Goal: Book appointment/travel/reservation

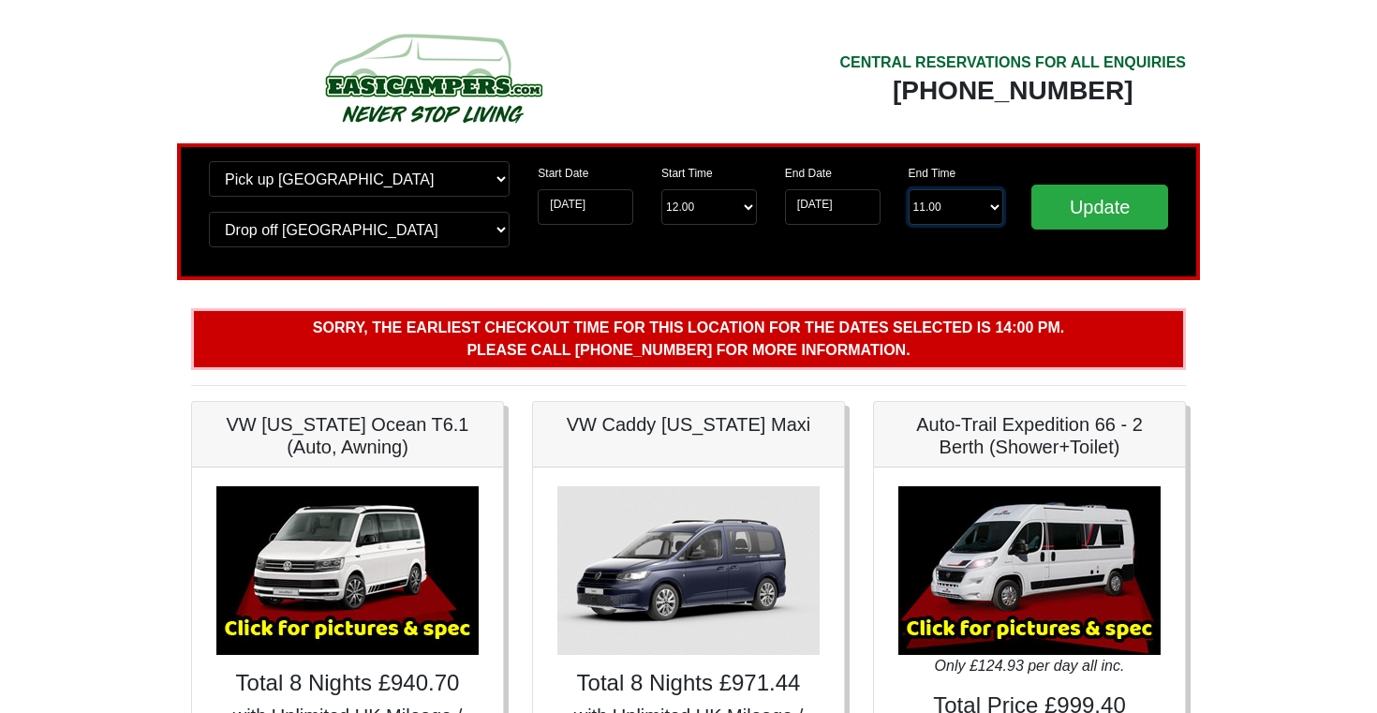
click at [961, 203] on select "End Time 11.00 -------- 08.00 am 09.00 am 10.00 am 11.00 am ([DATE] Only)" at bounding box center [957, 207] width 96 height 36
click at [742, 209] on select "Start Time 12.00 -------- 11.00 am (Saturday & Sunday Only) 12.00 pm (Saturday)…" at bounding box center [709, 207] width 96 height 36
select select "16.00"
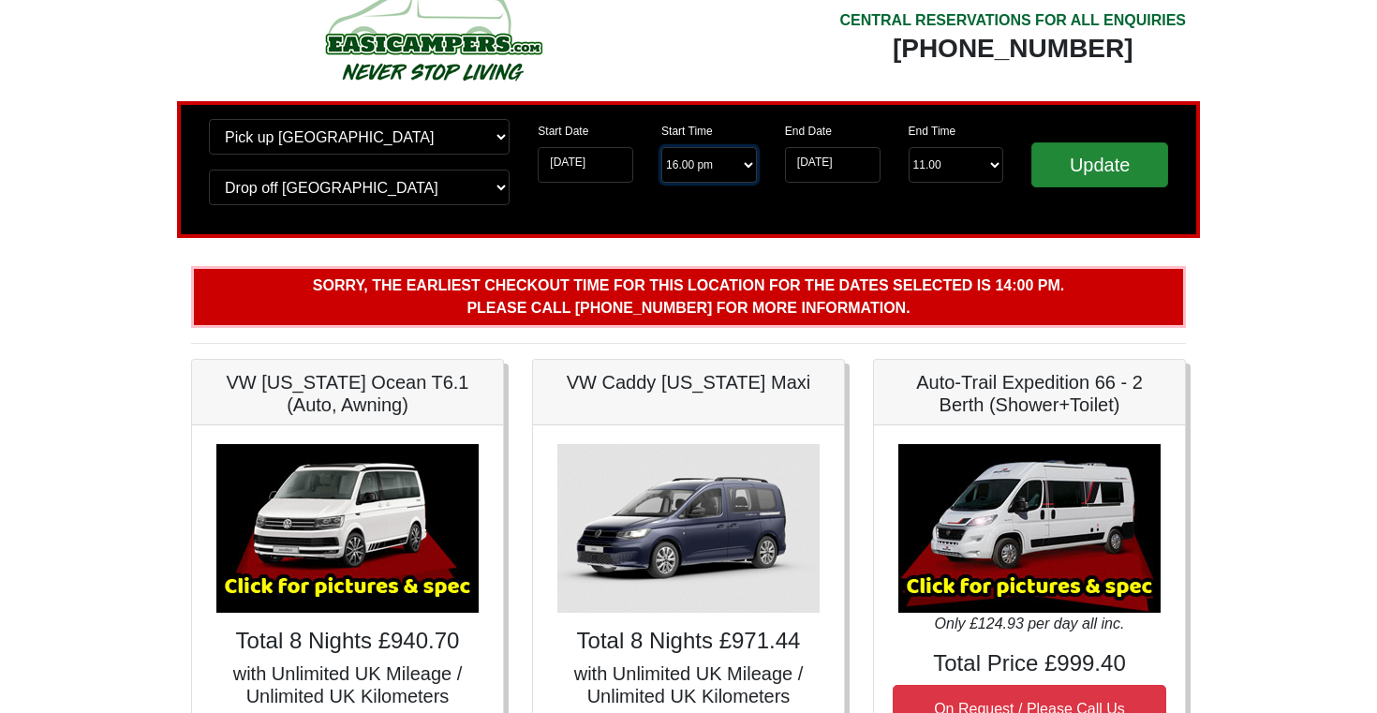
scroll to position [40, 0]
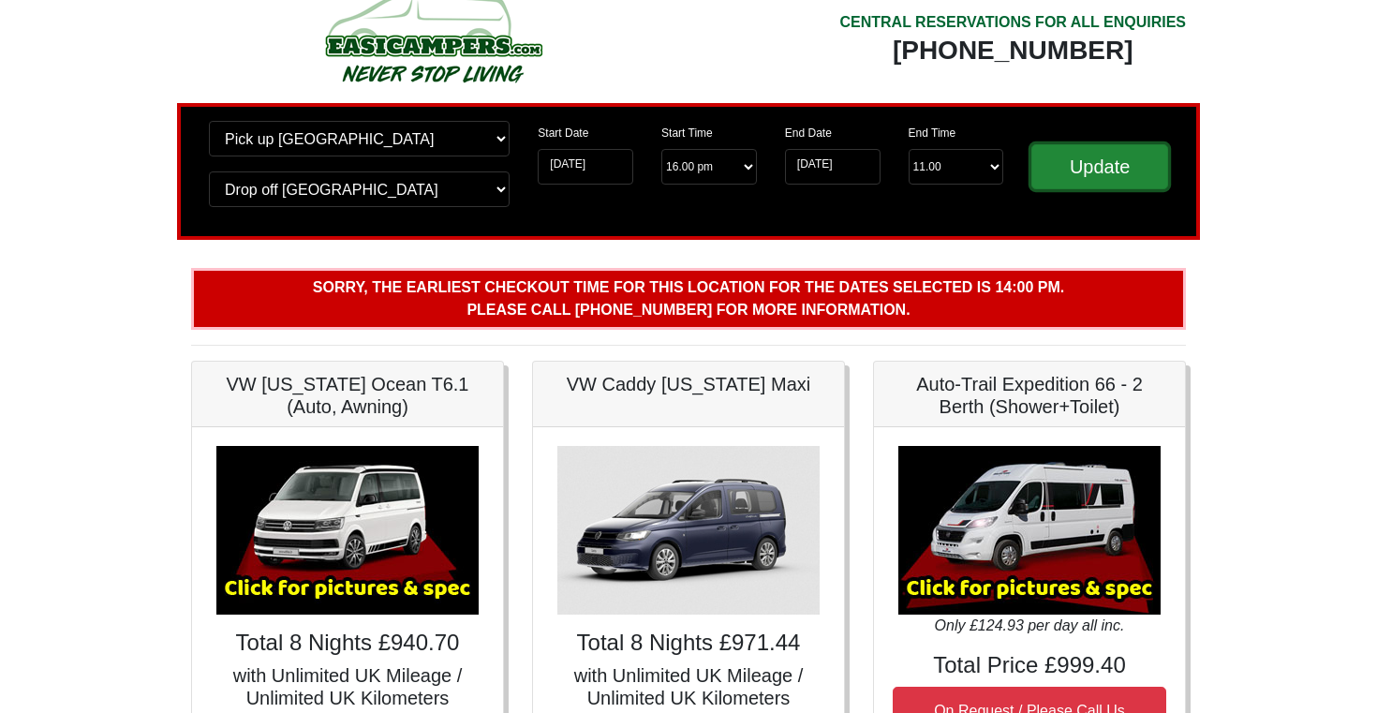
click at [1110, 168] on input "Update" at bounding box center [1100, 166] width 137 height 45
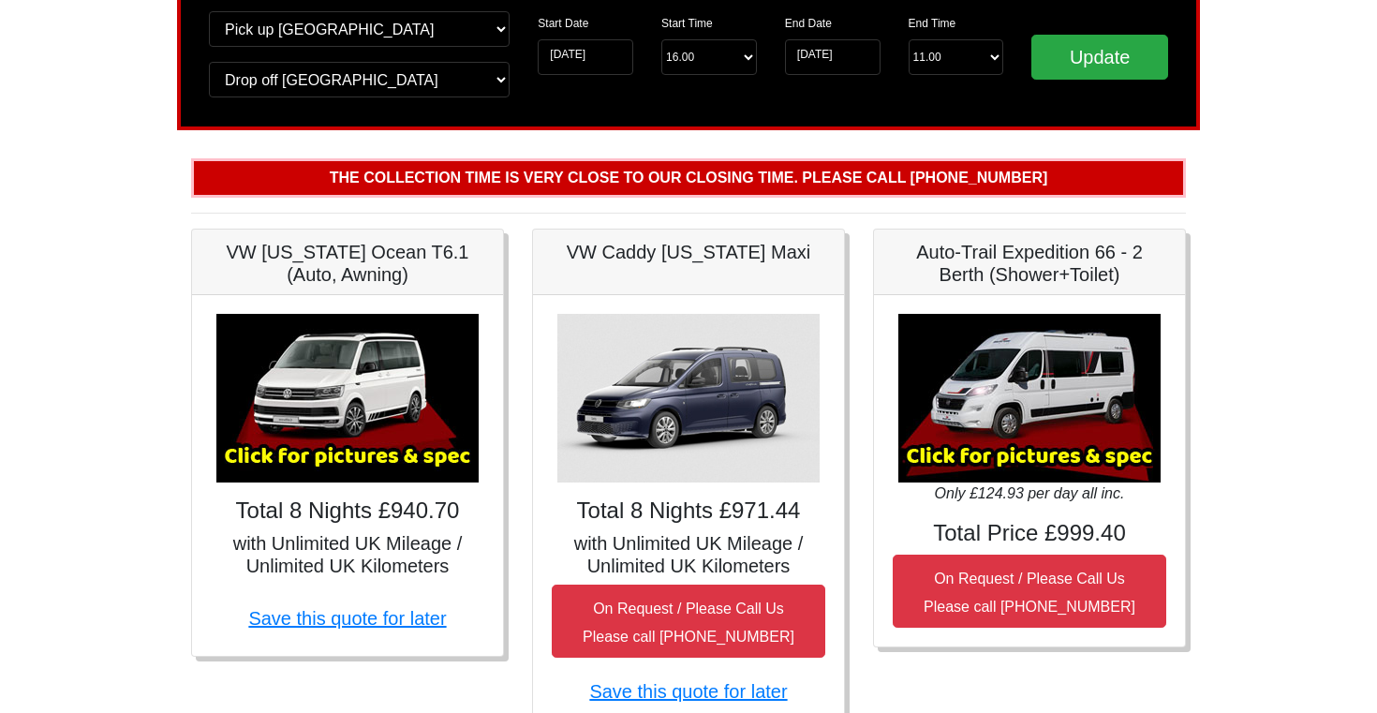
scroll to position [156, 0]
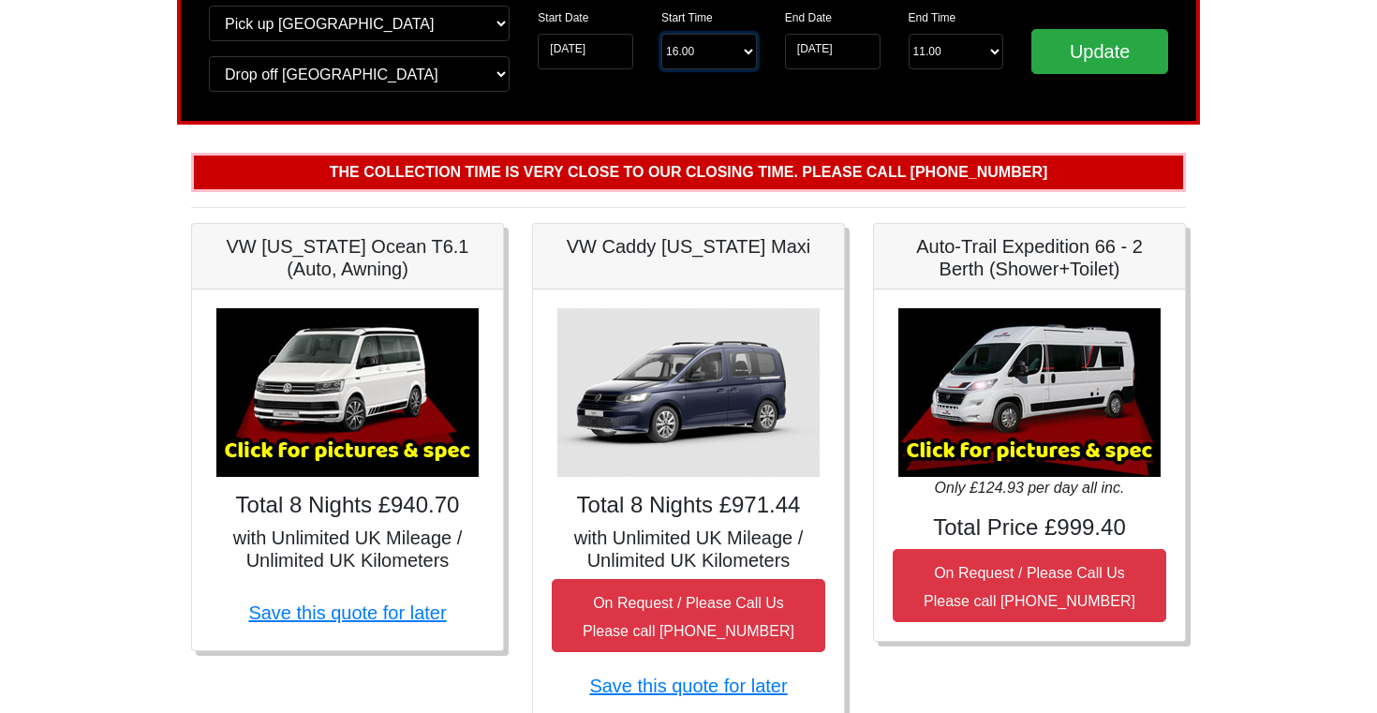
click at [719, 52] on select "Start Time 16.00 -------- 11.00 am (Saturday & Sunday Only) 12.00 pm (Saturday)…" at bounding box center [709, 52] width 96 height 36
click at [1088, 52] on input "Update" at bounding box center [1100, 51] width 137 height 45
click at [729, 49] on select "Start Time 16.00 -------- 11.00 am (Saturday & Sunday Only) 12.00 pm (Saturday)…" at bounding box center [709, 52] width 96 height 36
select select "13.00"
click at [1107, 56] on input "Update" at bounding box center [1100, 51] width 137 height 45
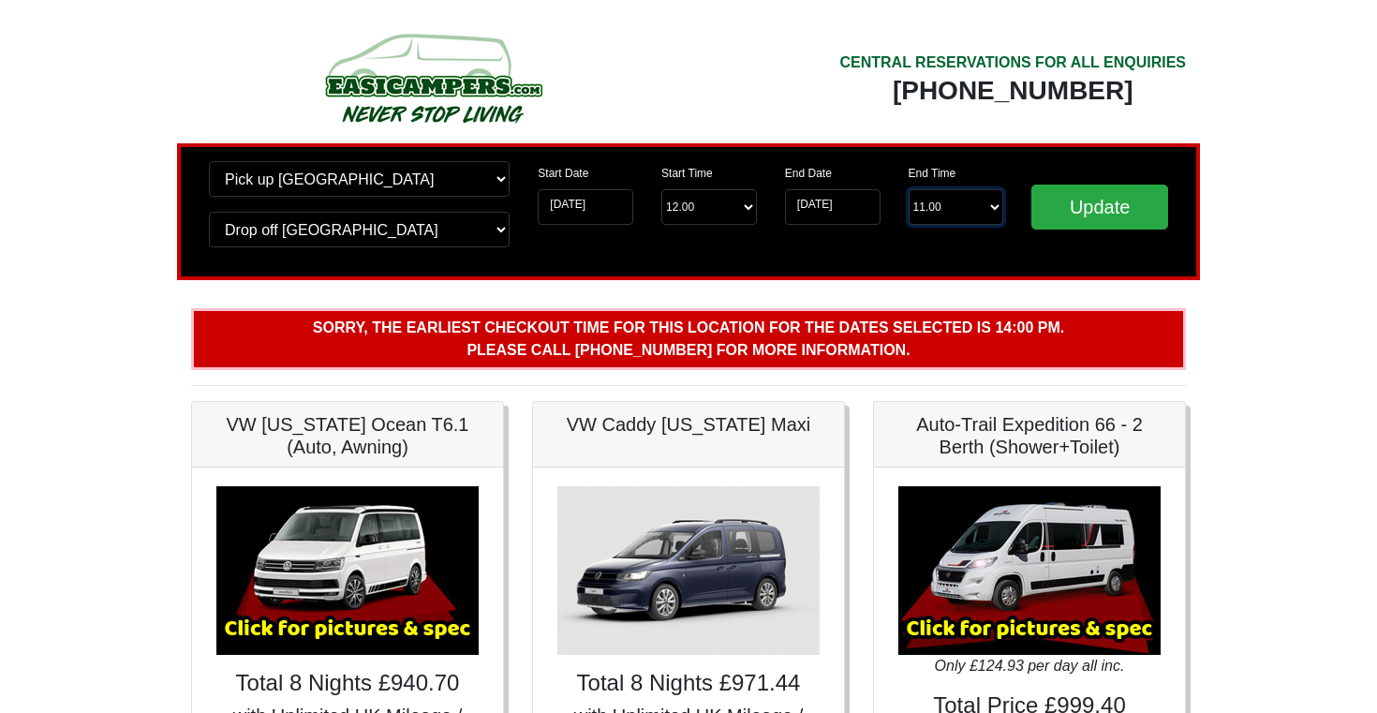
click at [975, 203] on select "End Time 11.00 -------- 08.00 am 09.00 am 10.00 am 11.00 am ([DATE] Only)" at bounding box center [957, 207] width 96 height 36
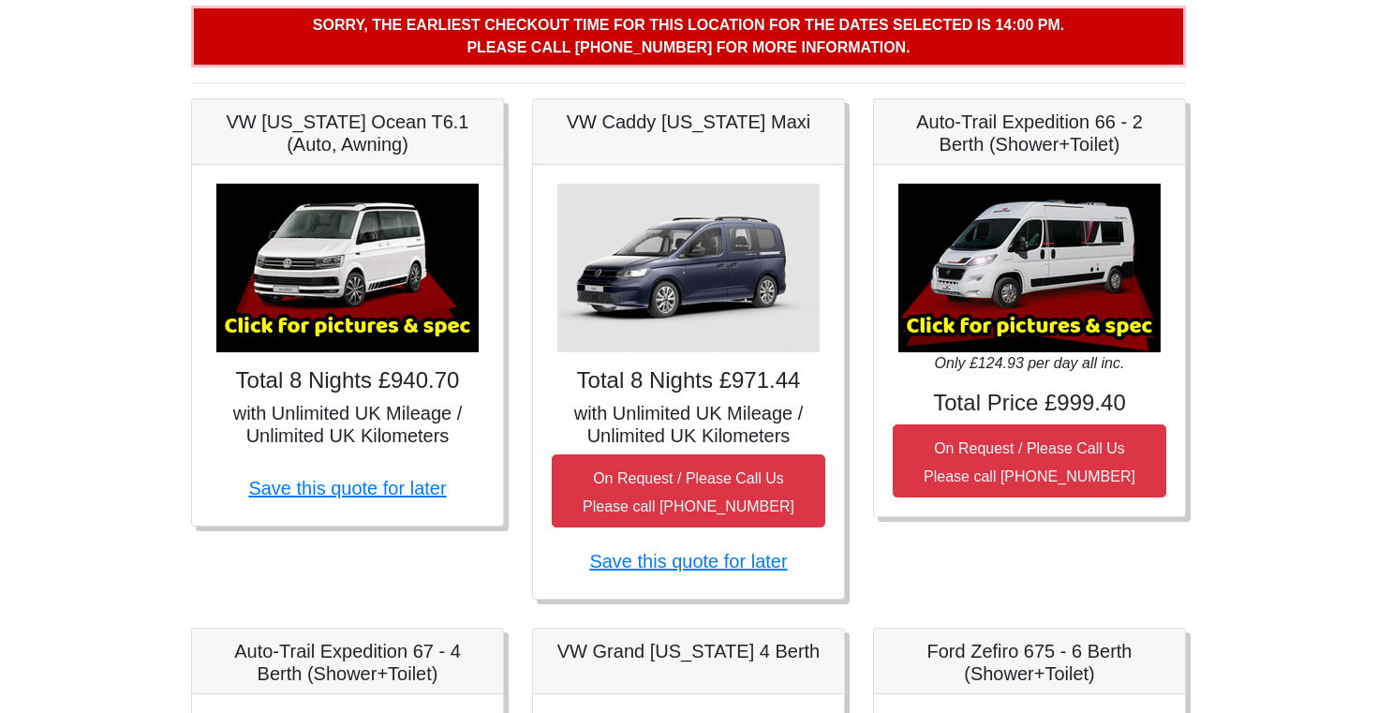
scroll to position [298, 0]
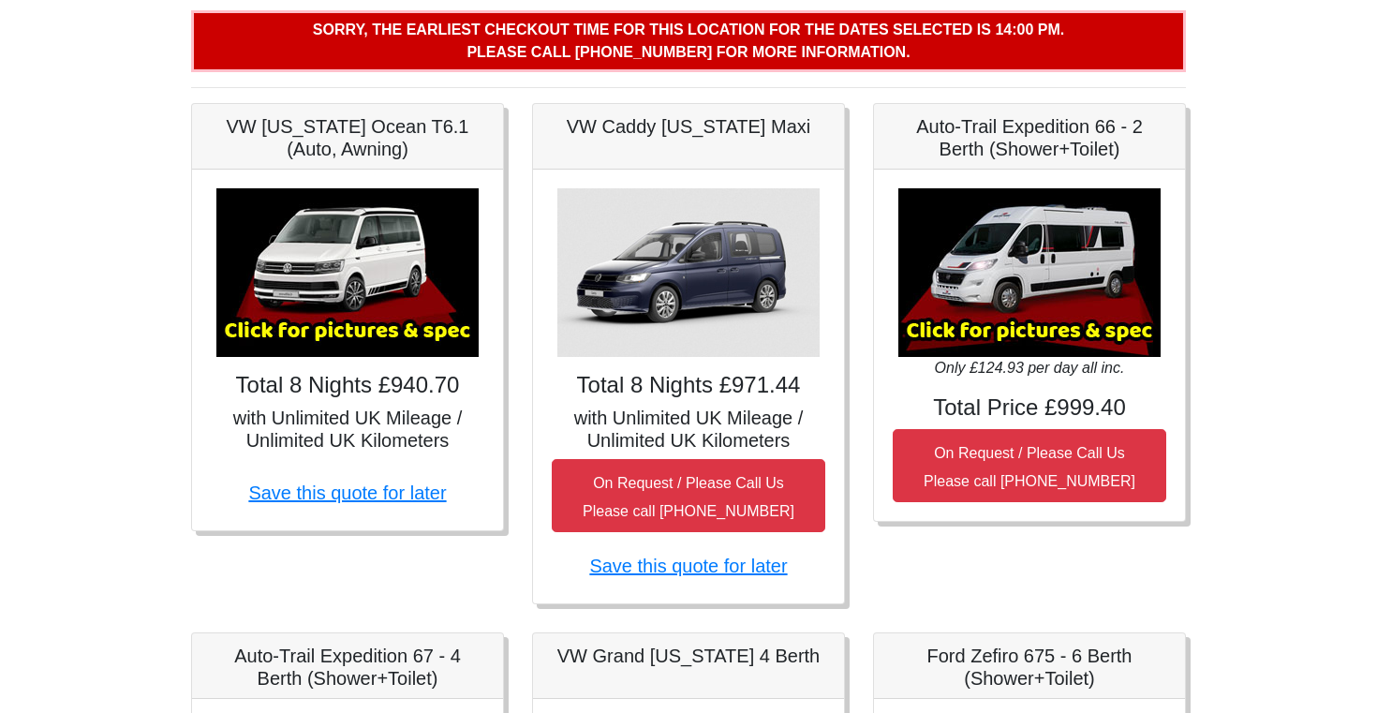
click at [339, 292] on img at bounding box center [347, 272] width 262 height 169
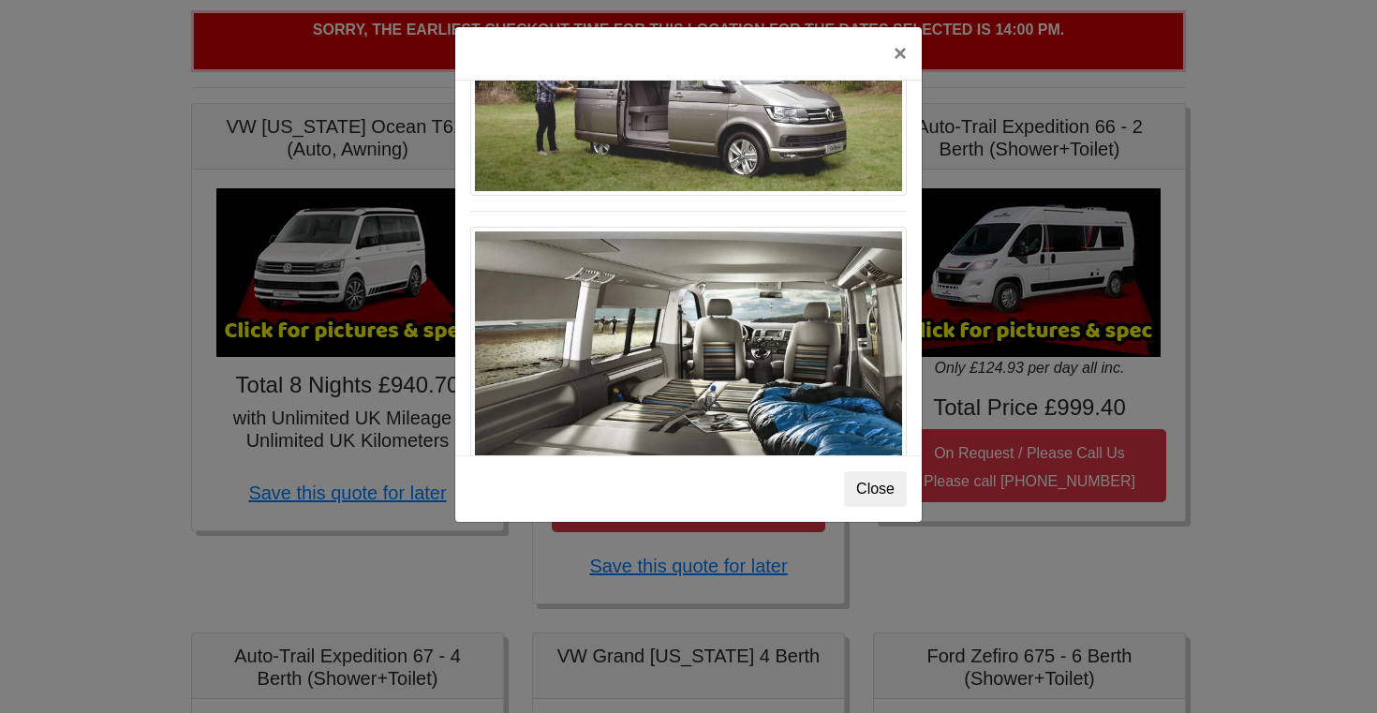
scroll to position [2090, 0]
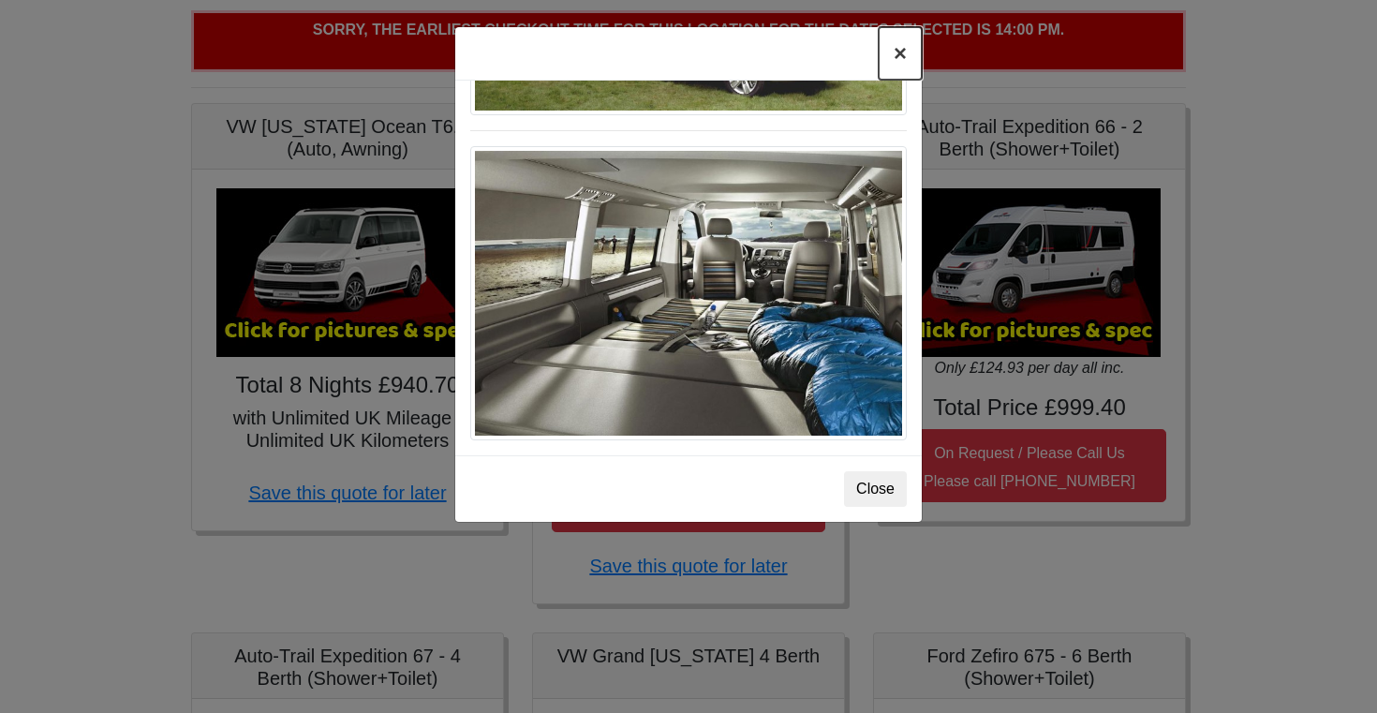
click at [900, 54] on button "×" at bounding box center [900, 53] width 43 height 52
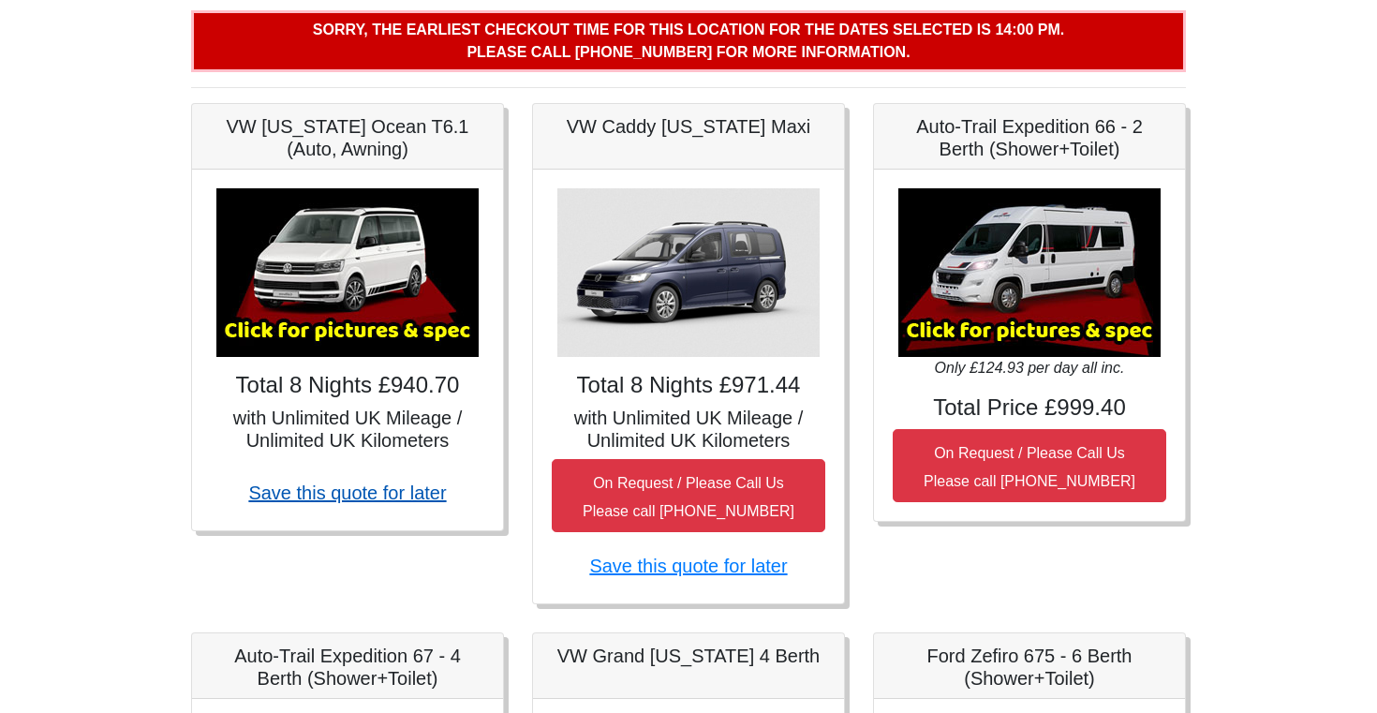
click at [392, 498] on link "Save this quote for later" at bounding box center [347, 492] width 198 height 21
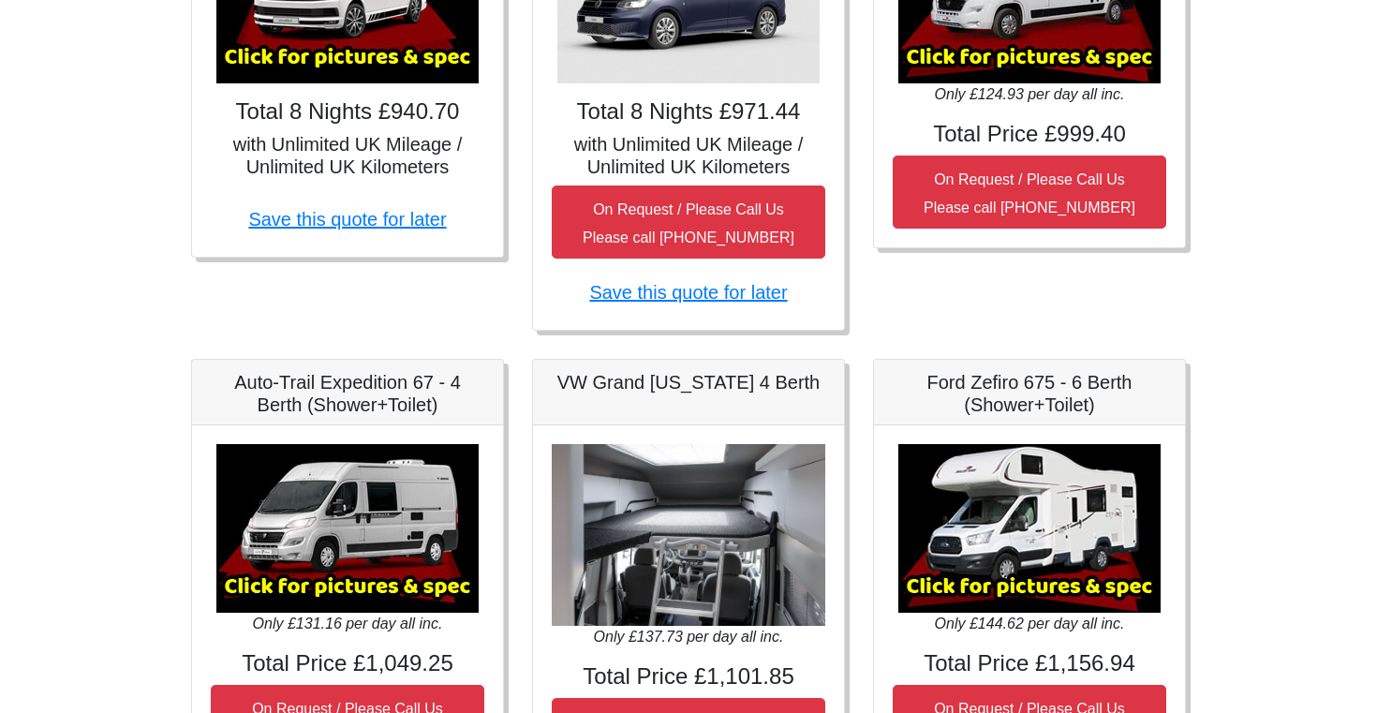
scroll to position [0, 0]
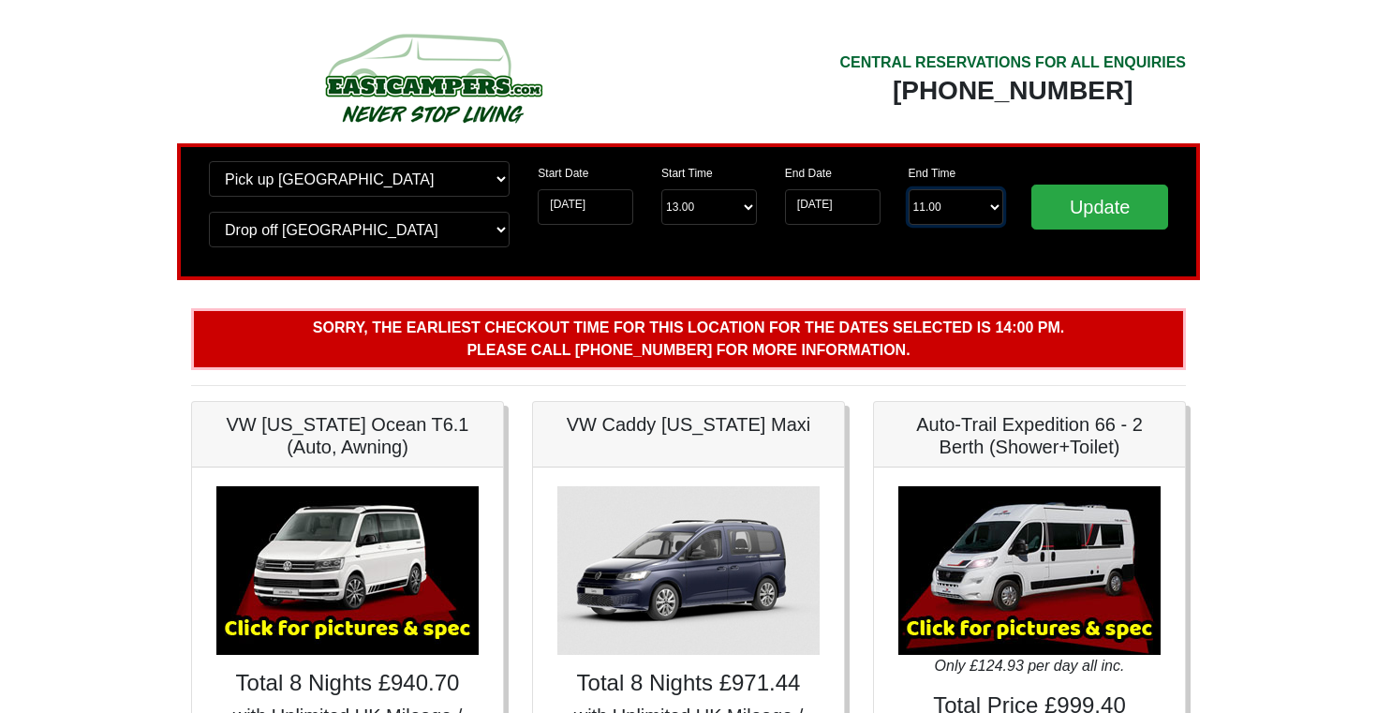
click at [970, 210] on select "End Time 11.00 -------- 08.00 am 09.00 am 10.00 am 11.00 am ([DATE] Only)" at bounding box center [957, 207] width 96 height 36
select select "10.00"
click at [1073, 215] on input "Update" at bounding box center [1100, 207] width 137 height 45
click at [440, 67] on img at bounding box center [433, 77] width 356 height 103
click at [431, 93] on img at bounding box center [433, 77] width 356 height 103
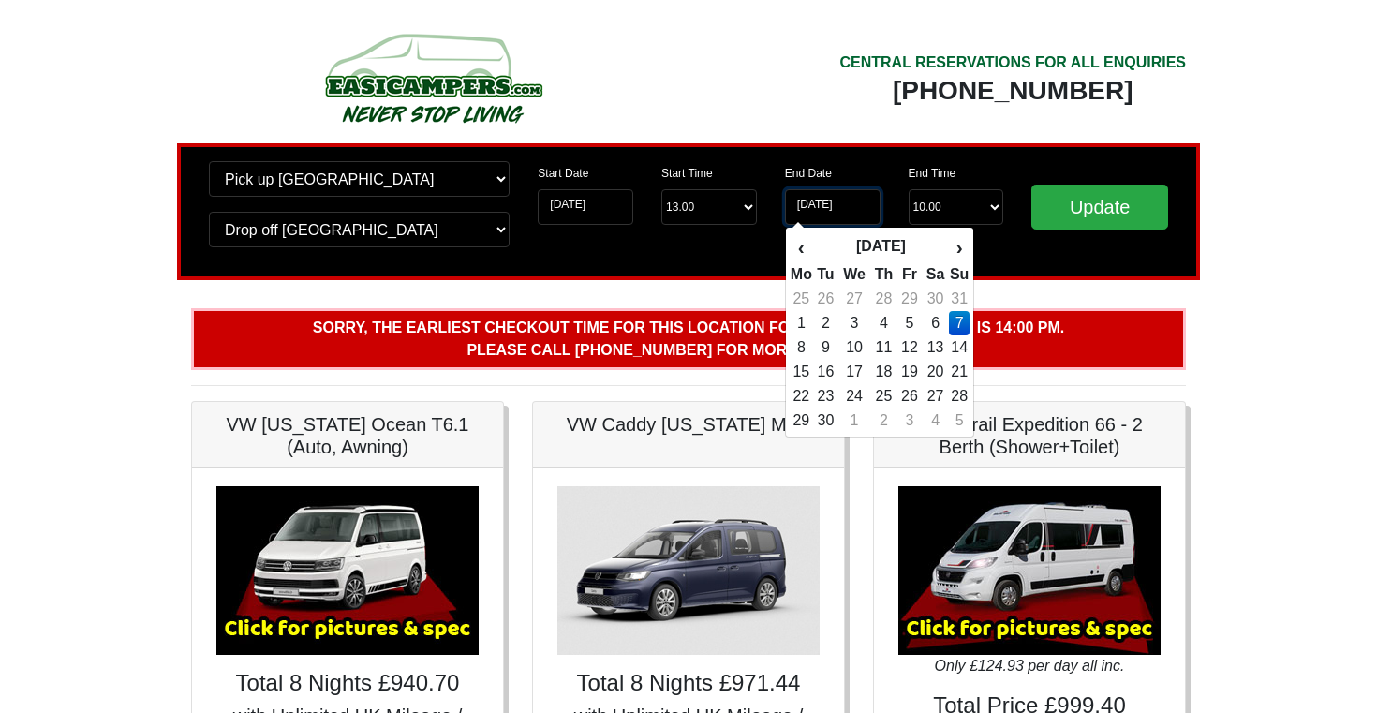
click at [840, 211] on input "07-09-2025" at bounding box center [833, 207] width 96 height 36
drag, startPoint x: 913, startPoint y: 323, endPoint x: 1054, endPoint y: 282, distance: 146.5
click at [914, 323] on td "5" at bounding box center [910, 323] width 25 height 24
type input "[DATE]"
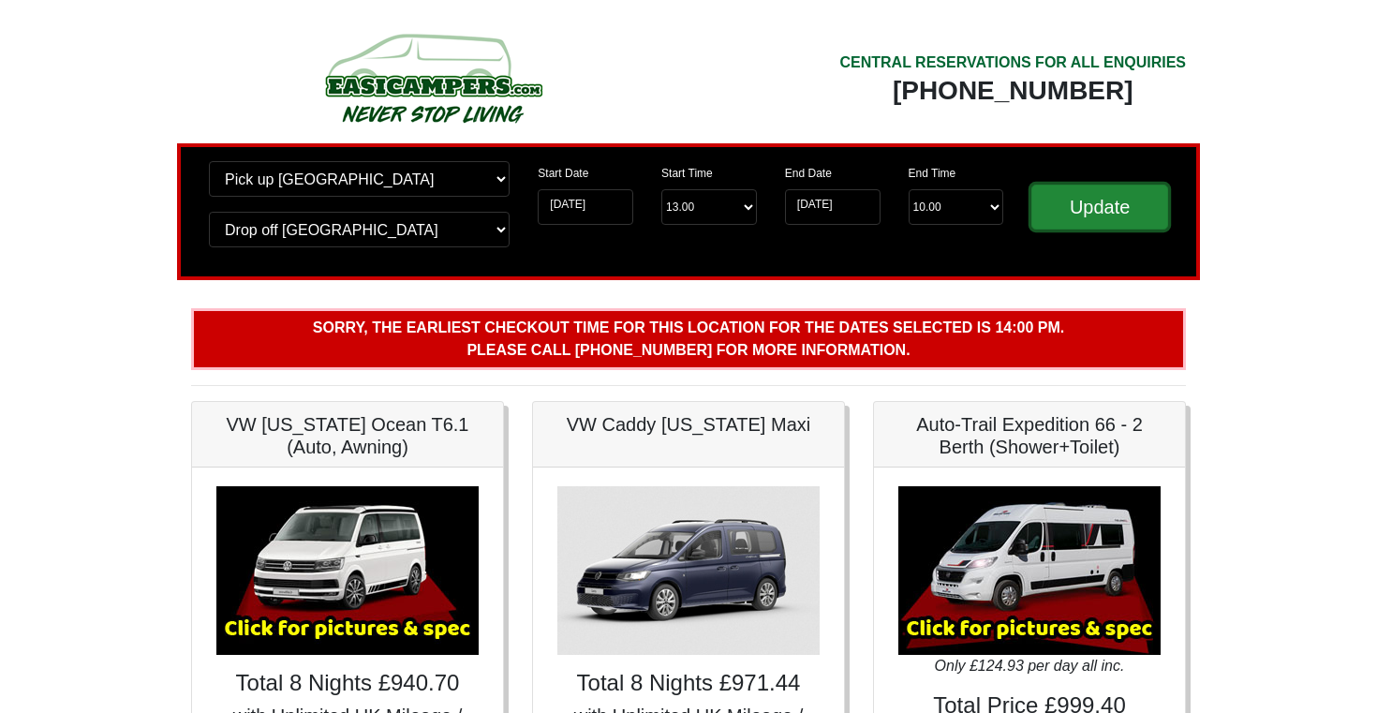
click at [1122, 210] on input "Update" at bounding box center [1100, 207] width 137 height 45
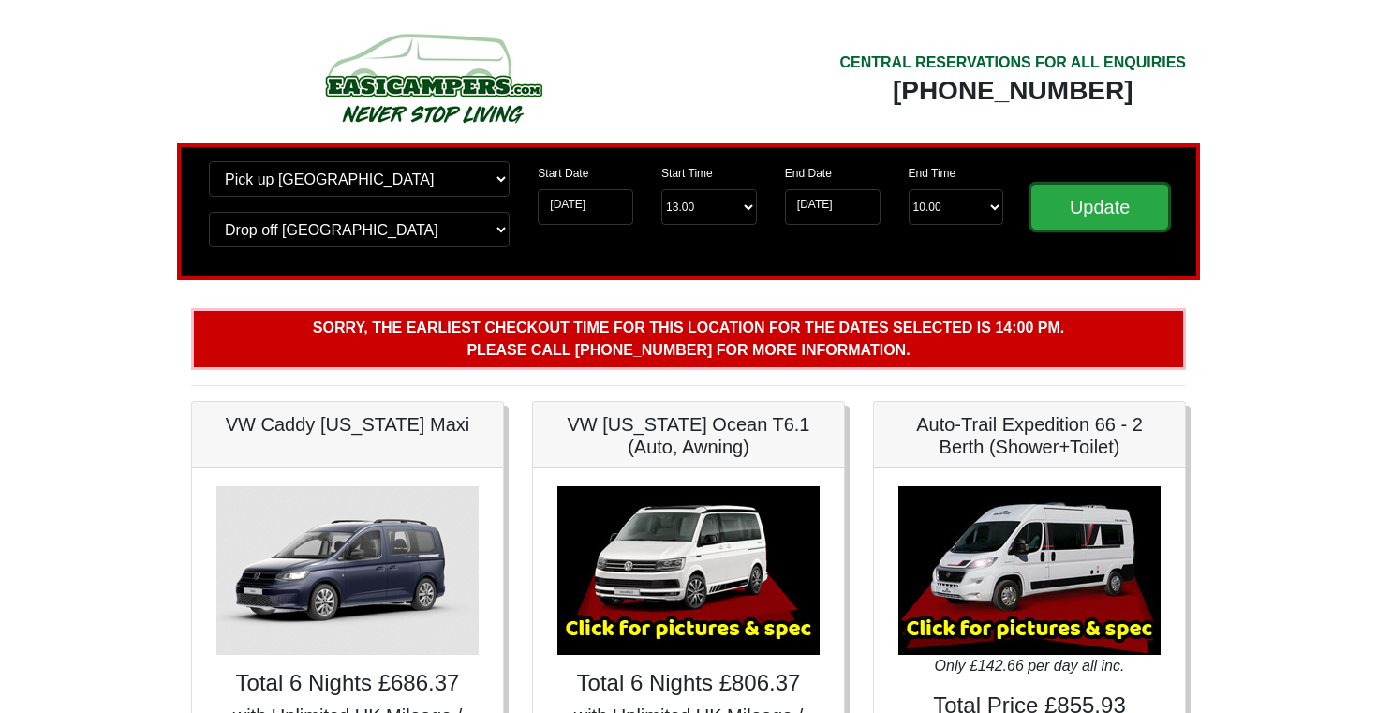
click at [1122, 210] on input "Update" at bounding box center [1100, 207] width 137 height 45
